Goal: Complete application form: Complete application form

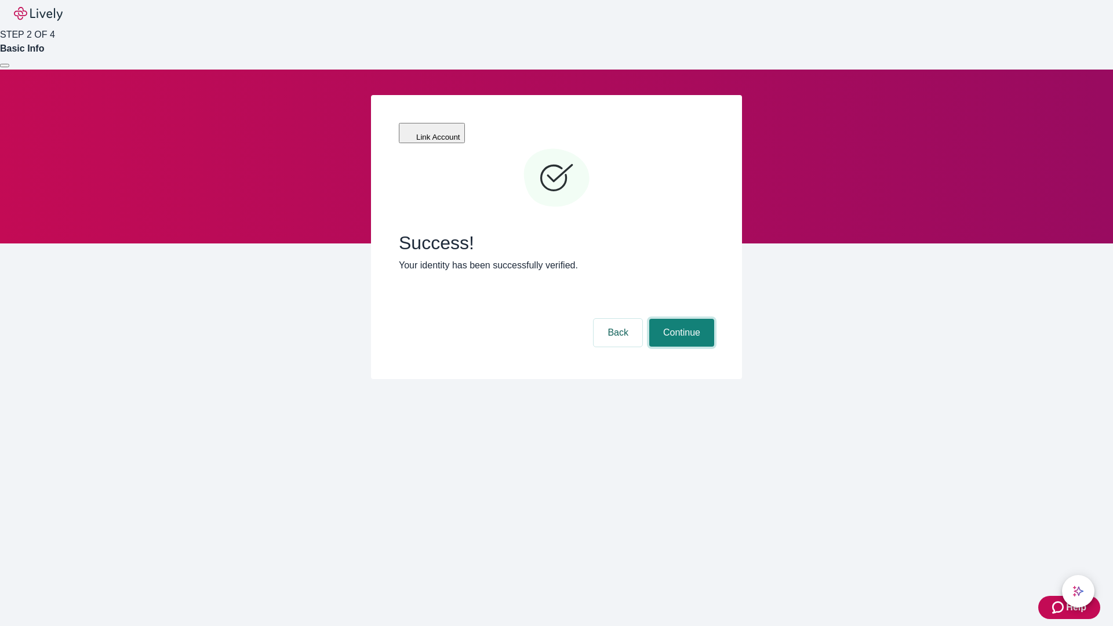
click at [680, 319] on button "Continue" at bounding box center [681, 333] width 65 height 28
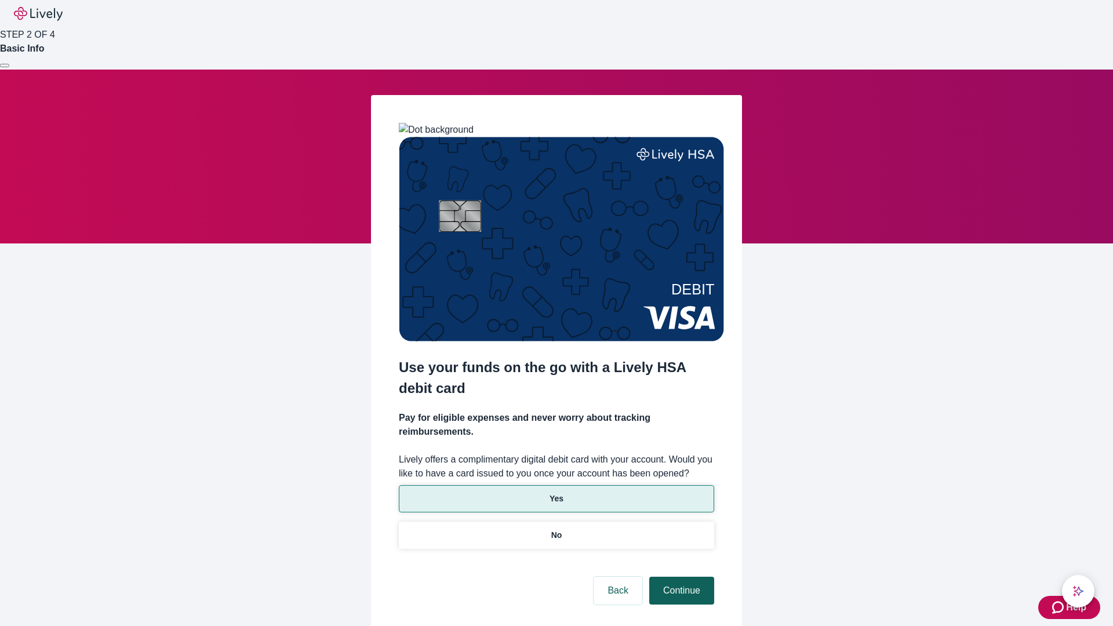
click at [556, 493] on p "Yes" at bounding box center [556, 499] width 14 height 12
click at [680, 577] on button "Continue" at bounding box center [681, 591] width 65 height 28
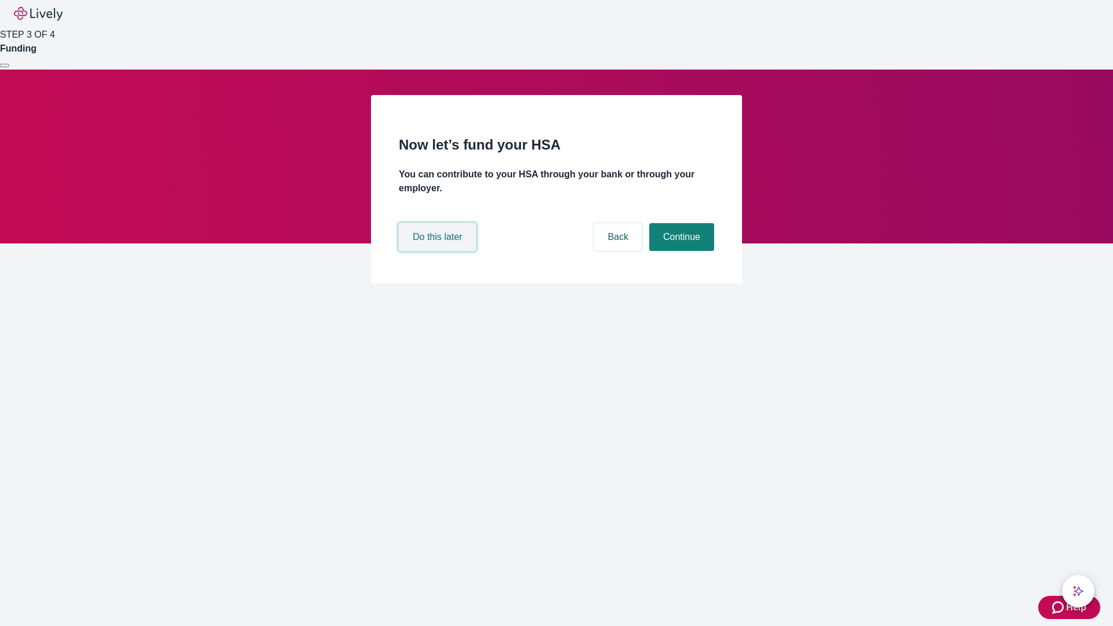
click at [439, 251] on button "Do this later" at bounding box center [437, 237] width 77 height 28
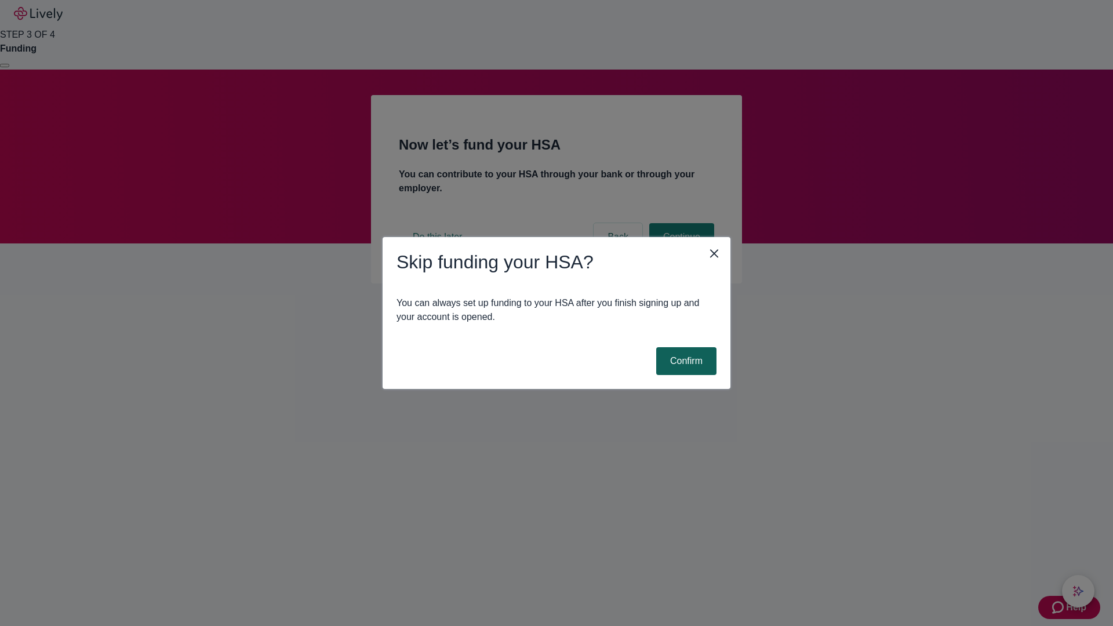
click at [684, 361] on button "Confirm" at bounding box center [686, 361] width 60 height 28
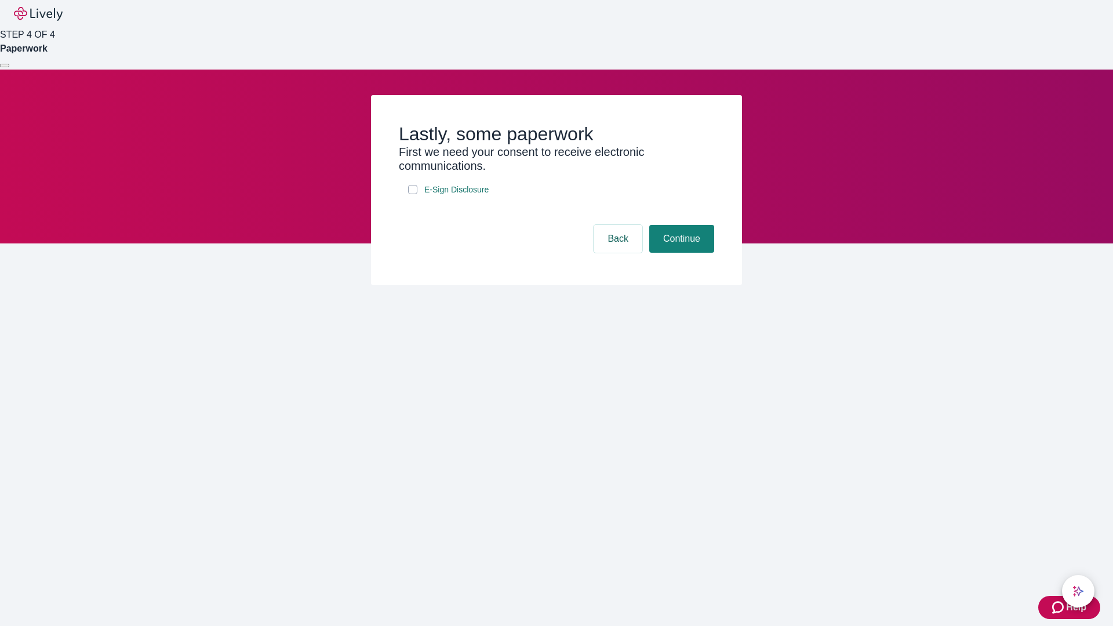
click at [413, 194] on input "E-Sign Disclosure" at bounding box center [412, 189] width 9 height 9
checkbox input "true"
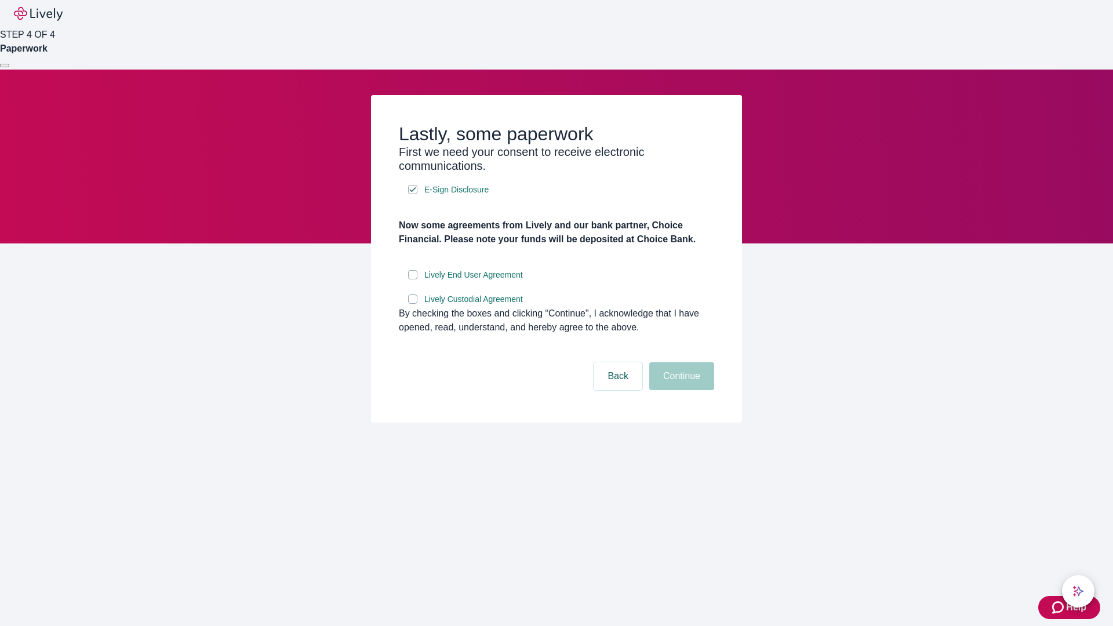
click at [413, 279] on input "Lively End User Agreement" at bounding box center [412, 274] width 9 height 9
checkbox input "true"
click at [413, 304] on input "Lively Custodial Agreement" at bounding box center [412, 298] width 9 height 9
checkbox input "true"
click at [680, 390] on button "Continue" at bounding box center [681, 376] width 65 height 28
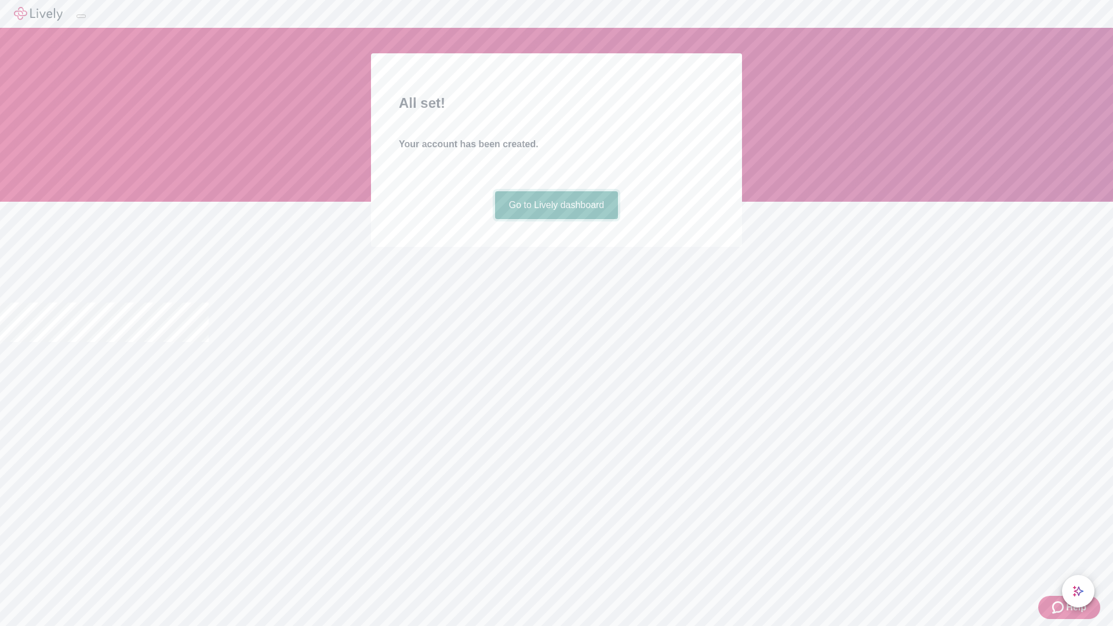
click at [556, 219] on link "Go to Lively dashboard" at bounding box center [556, 205] width 123 height 28
